Goal: Task Accomplishment & Management: Use online tool/utility

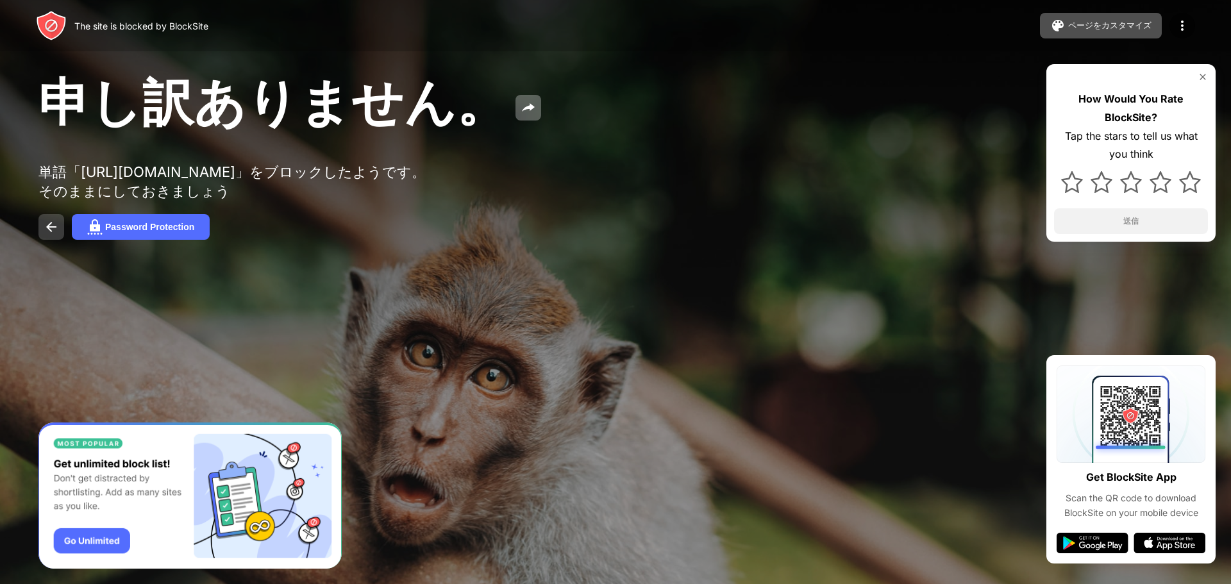
click at [53, 233] on img at bounding box center [51, 226] width 15 height 15
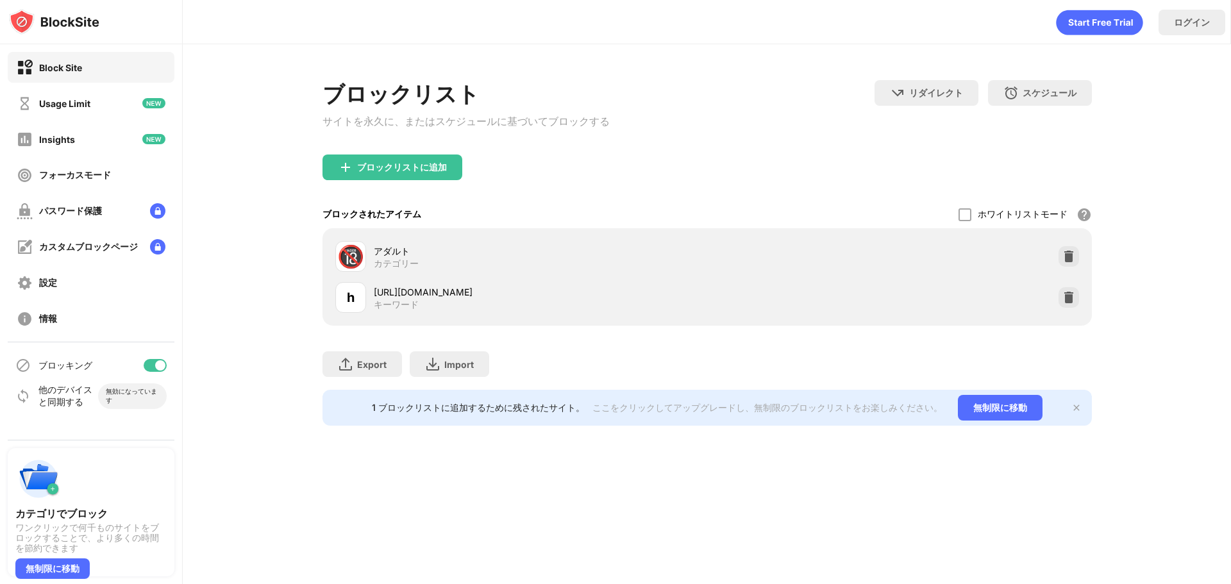
click at [155, 368] on div at bounding box center [155, 365] width 23 height 13
